Goal: Task Accomplishment & Management: Complete application form

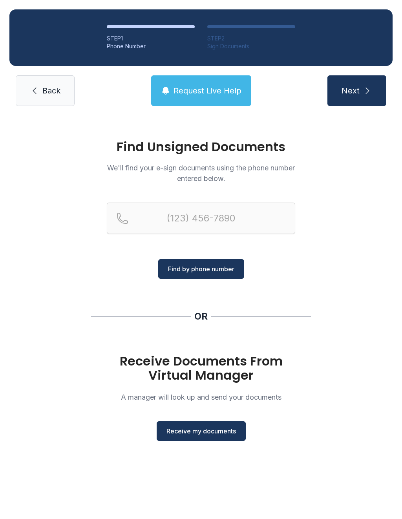
click at [212, 432] on span "Receive my documents" at bounding box center [200, 430] width 69 height 9
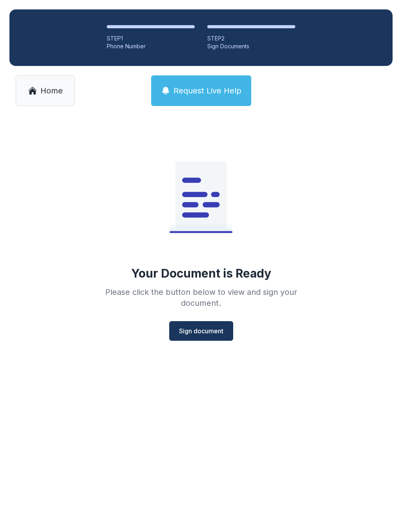
click at [211, 325] on button "Sign document" at bounding box center [201, 331] width 64 height 20
click at [49, 81] on link "Home" at bounding box center [45, 90] width 59 height 31
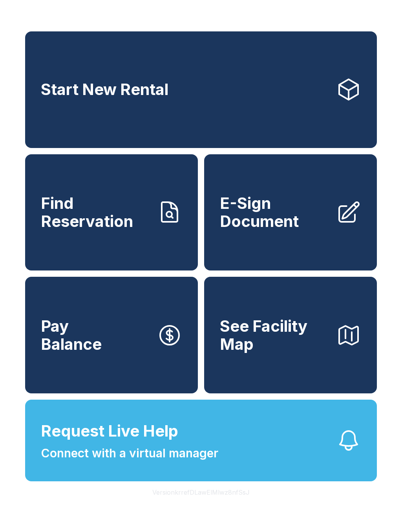
click at [282, 215] on span "E-Sign Document" at bounding box center [275, 212] width 110 height 36
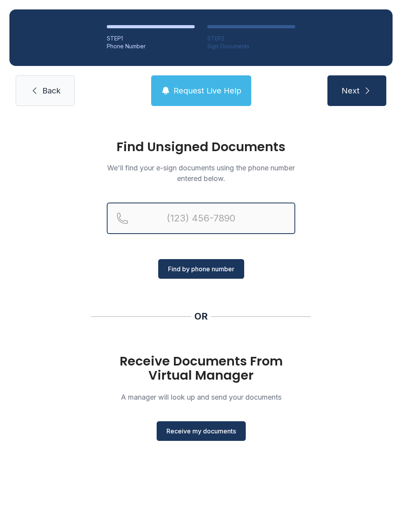
click at [157, 226] on input "Reservation phone number" at bounding box center [201, 217] width 188 height 31
type input "[PHONE_NUMBER]"
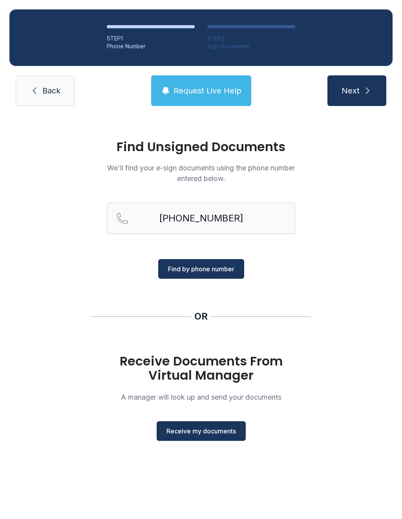
click at [208, 435] on span "Receive my documents" at bounding box center [200, 430] width 69 height 9
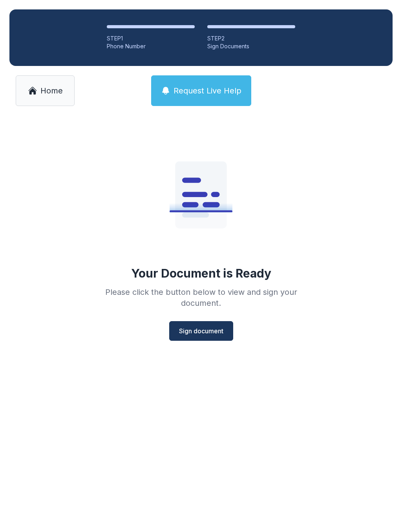
click at [42, 102] on link "Home" at bounding box center [45, 90] width 59 height 31
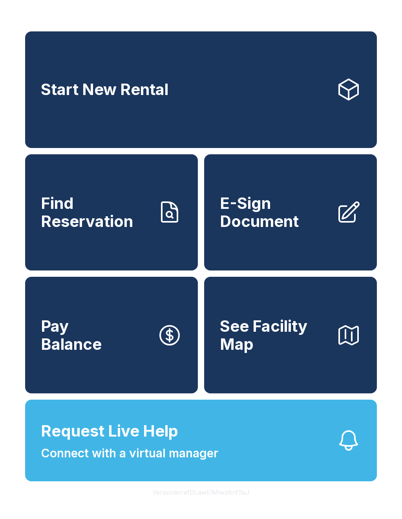
click at [302, 247] on link "E-Sign Document" at bounding box center [290, 212] width 173 height 117
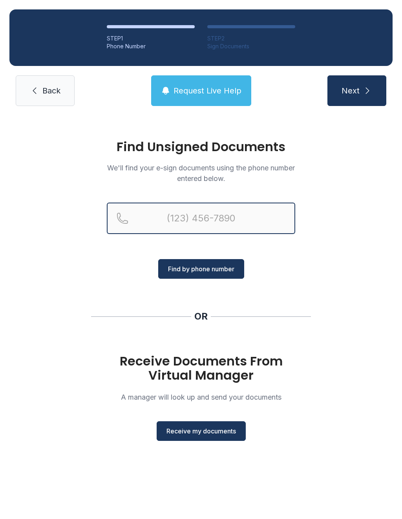
click at [196, 224] on input "Reservation phone number" at bounding box center [201, 217] width 188 height 31
type input "[PHONE_NUMBER]"
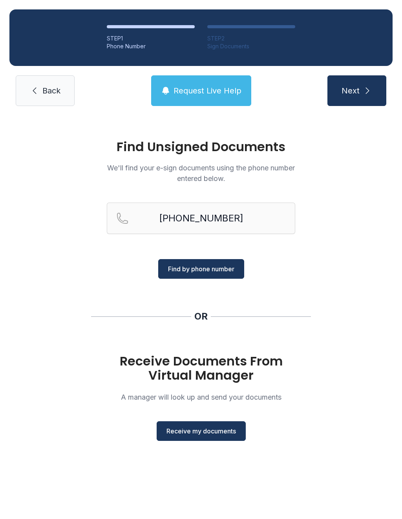
click at [200, 272] on span "Find by phone number" at bounding box center [201, 268] width 66 height 9
click at [218, 273] on span "Find by phone number" at bounding box center [201, 268] width 66 height 9
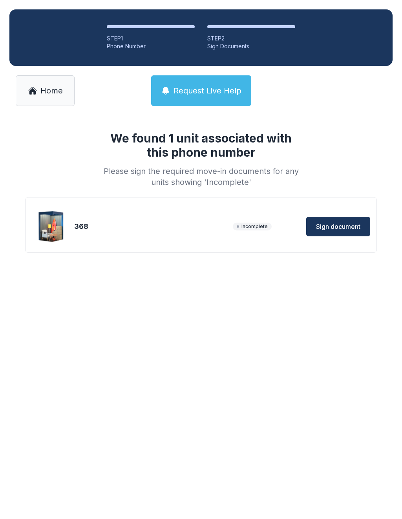
click at [205, 276] on div "We found 1 unit associated with this phone number Please sign the required move…" at bounding box center [201, 199] width 402 height 169
click at [344, 232] on button "Sign document" at bounding box center [338, 227] width 64 height 20
